Goal: Task Accomplishment & Management: Manage account settings

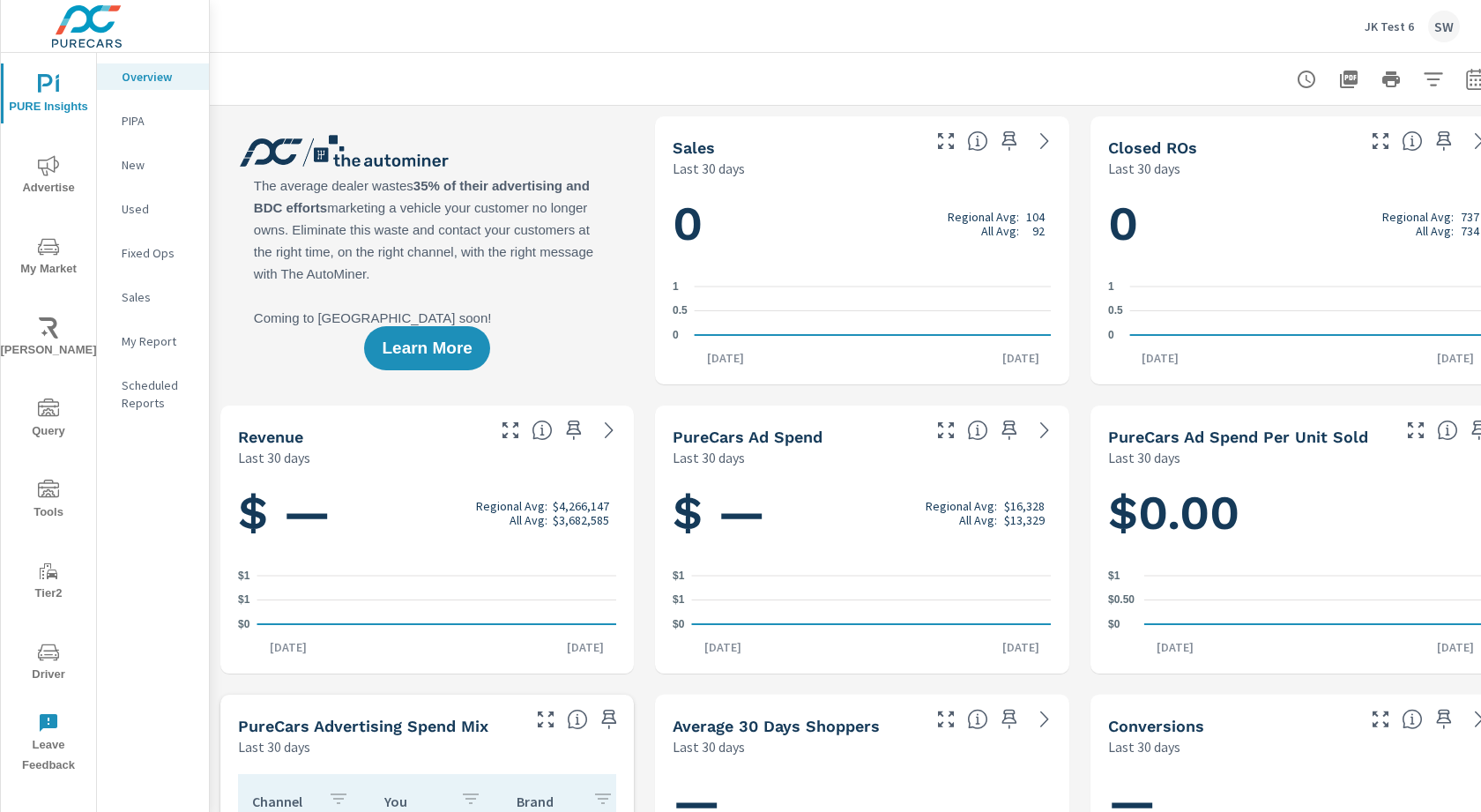
scroll to position [1, 0]
click at [1396, 14] on div "JK Test 6 SW" at bounding box center [1412, 26] width 95 height 32
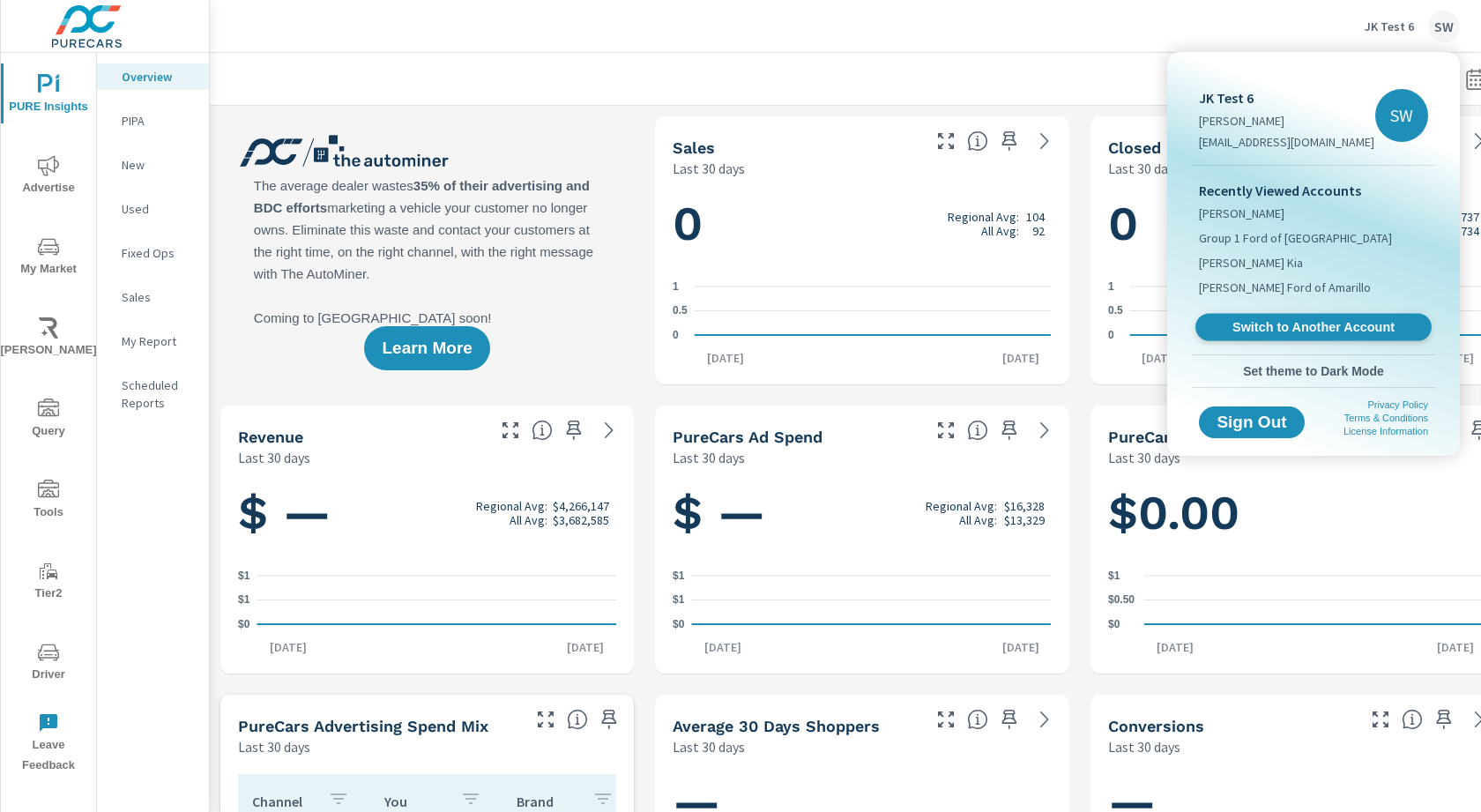
click at [1277, 329] on span "Switch to Another Account" at bounding box center [1313, 327] width 216 height 16
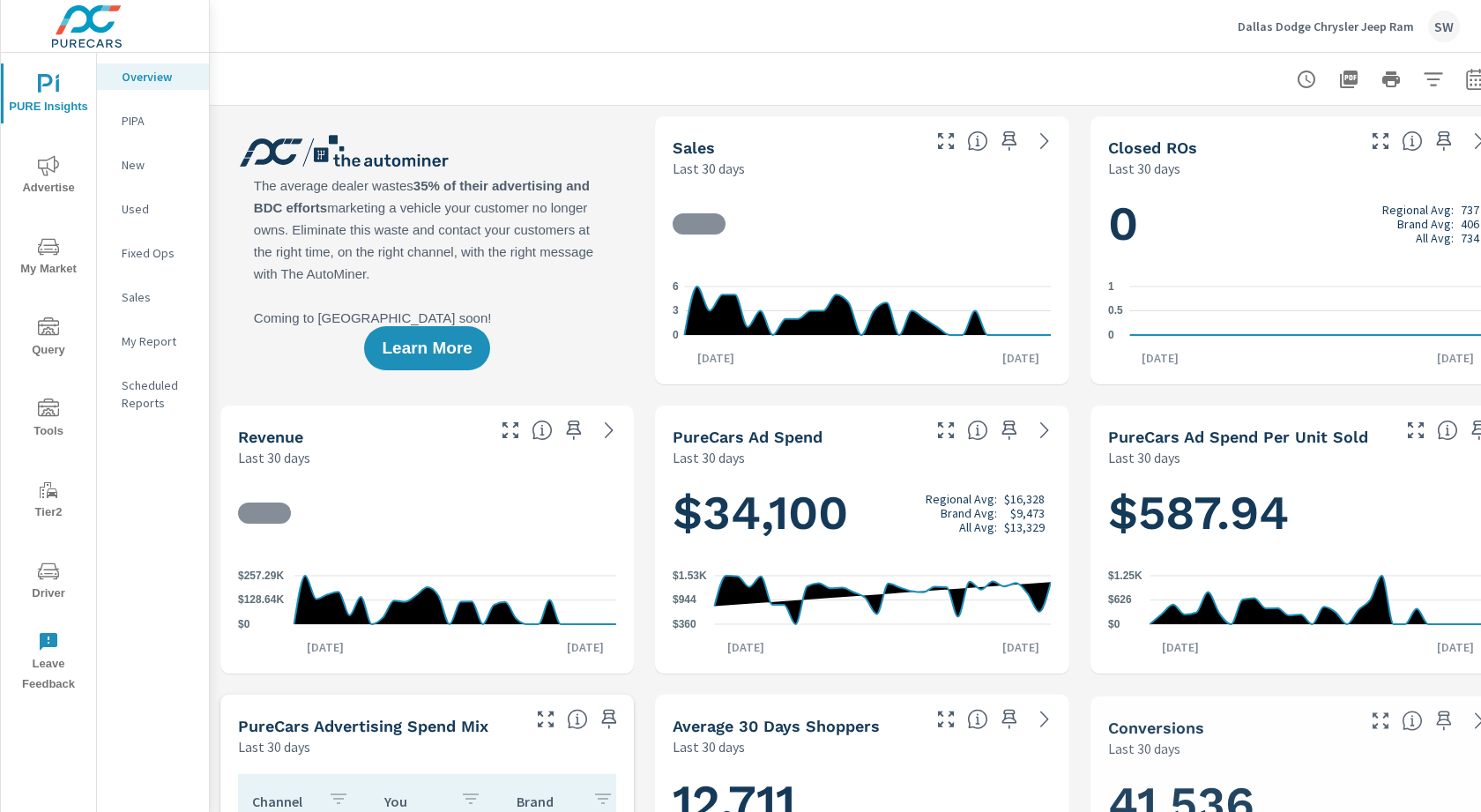
scroll to position [117, 0]
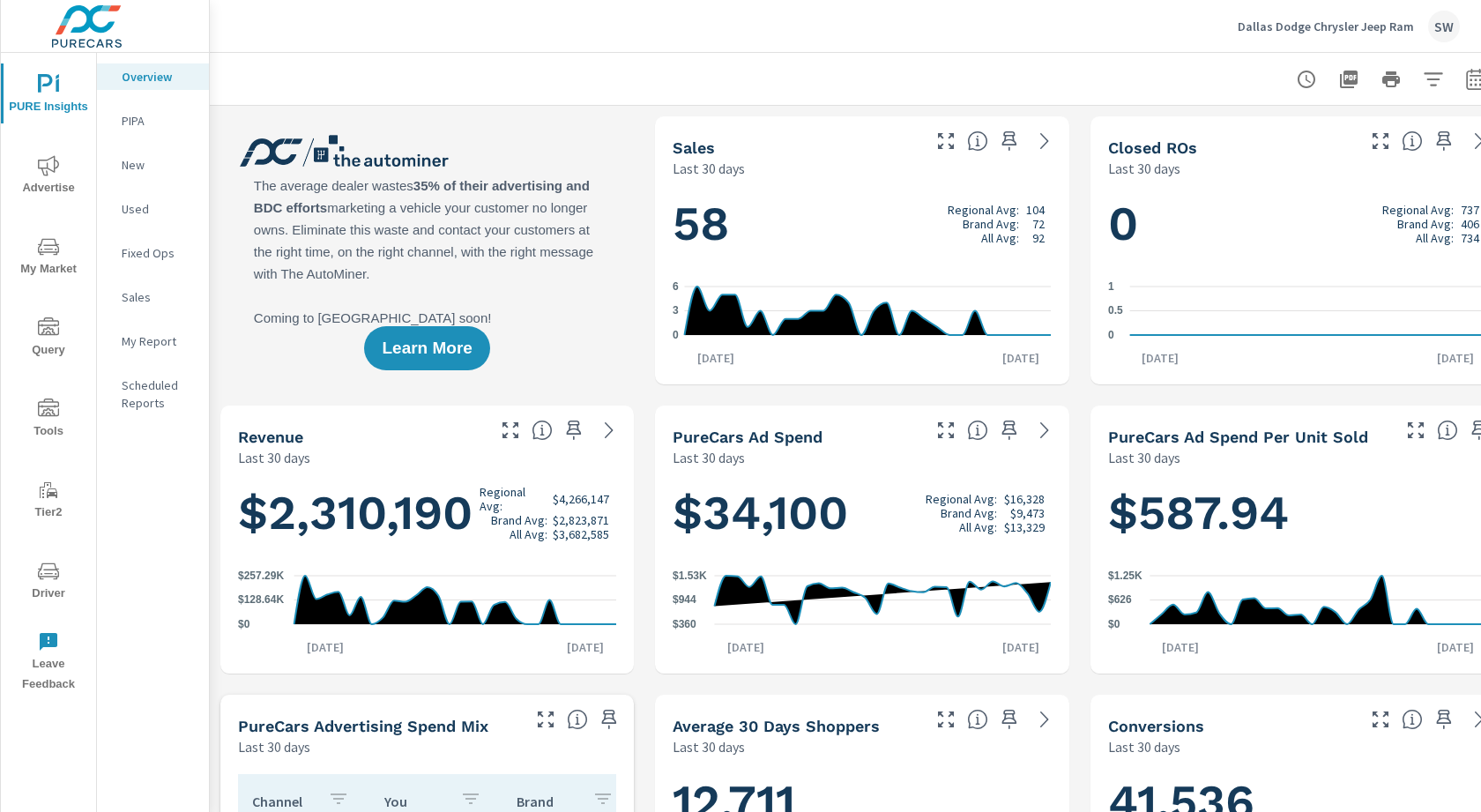
click at [51, 564] on icon "nav menu" at bounding box center [49, 571] width 21 height 21
